Goal: Navigation & Orientation: Find specific page/section

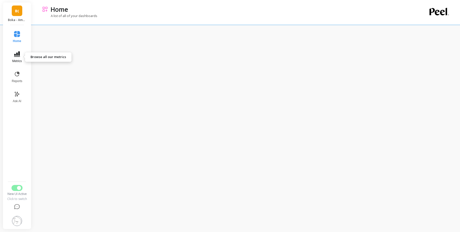
click at [19, 57] on button "Metrics" at bounding box center [17, 57] width 17 height 18
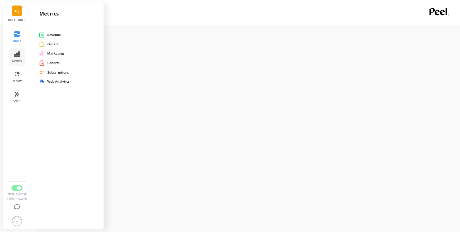
click at [51, 62] on span "Cohorts" at bounding box center [71, 63] width 48 height 5
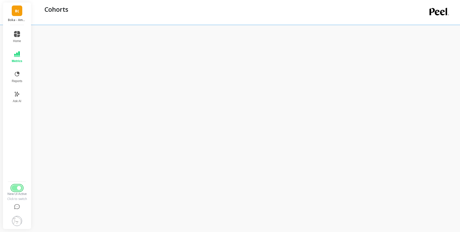
click at [22, 186] on button "Switch to Legacy UI" at bounding box center [17, 188] width 11 height 6
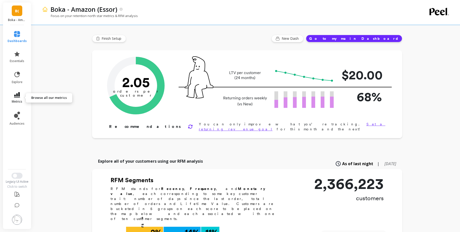
click at [21, 94] on link "metrics" at bounding box center [17, 98] width 19 height 12
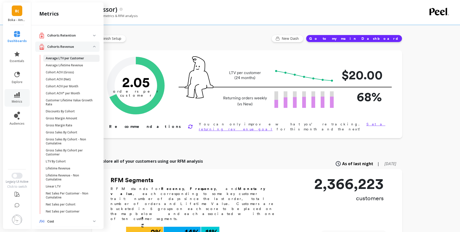
click at [81, 58] on p "Average LTV per Customer" at bounding box center [65, 58] width 38 height 4
